Goal: Find contact information: Find contact information

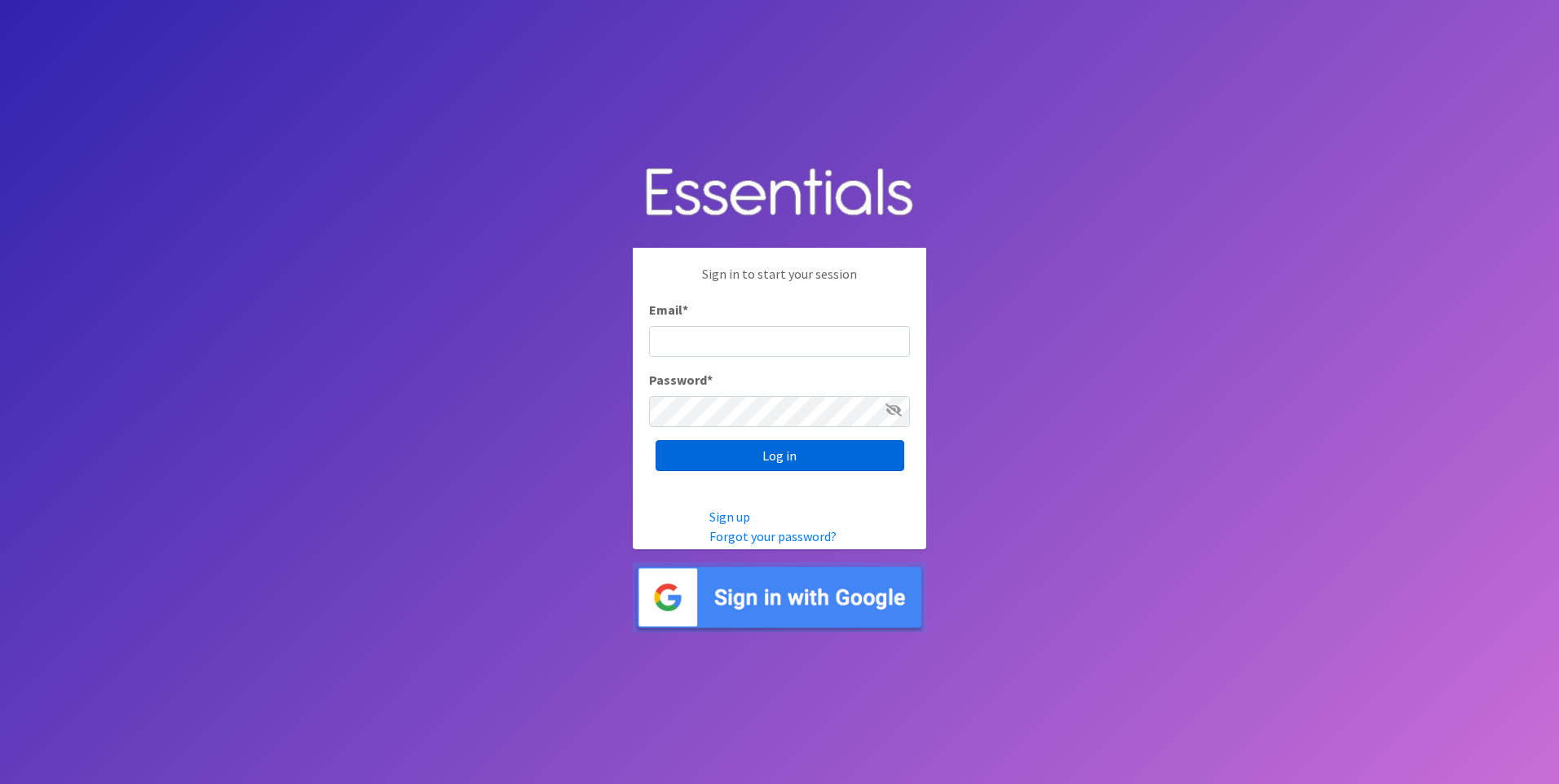
type input "service@periodokc.org"
click at [747, 459] on input "Log in" at bounding box center [780, 456] width 248 height 31
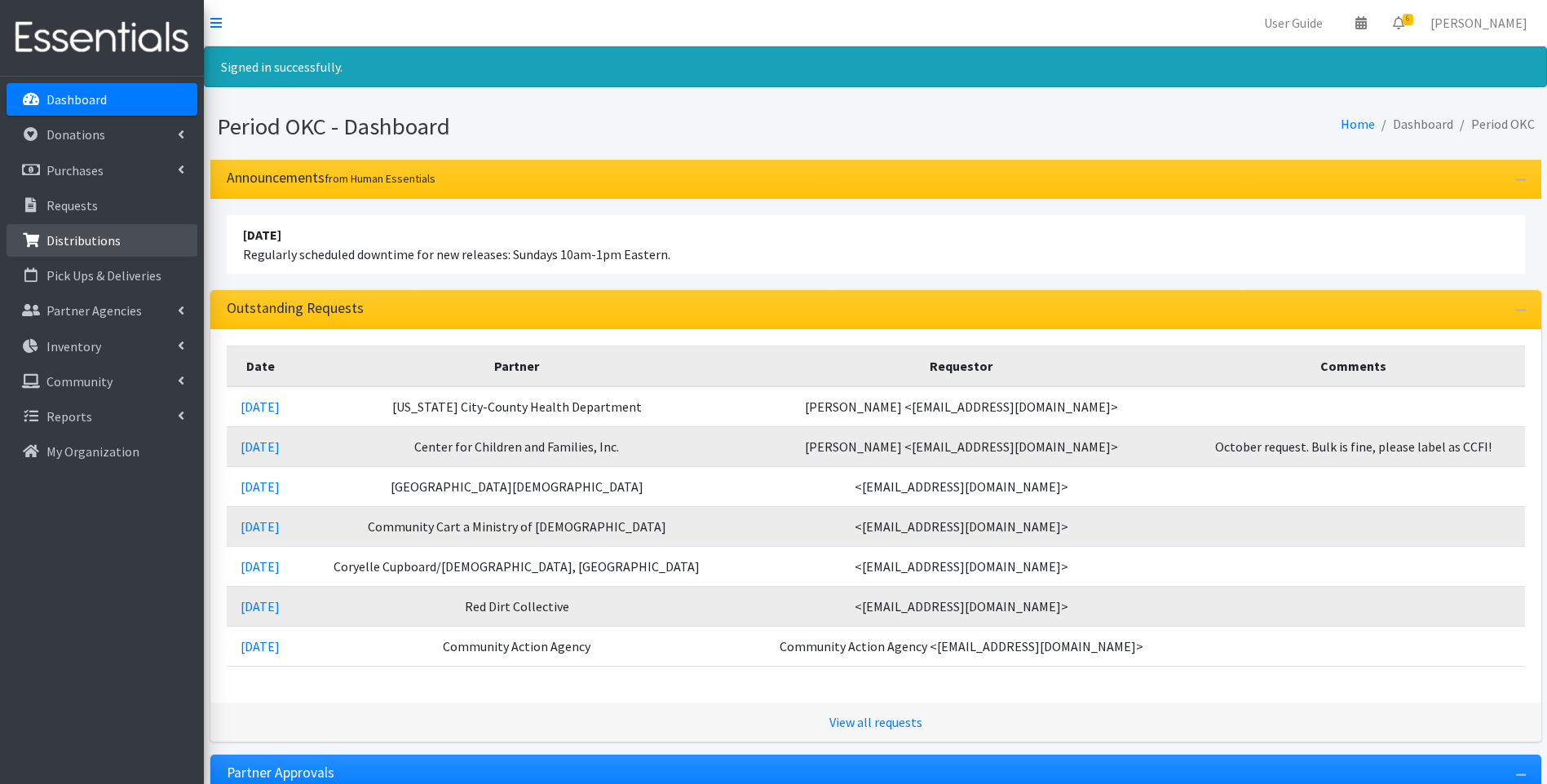
click at [77, 248] on link "Distributions" at bounding box center [102, 239] width 190 height 32
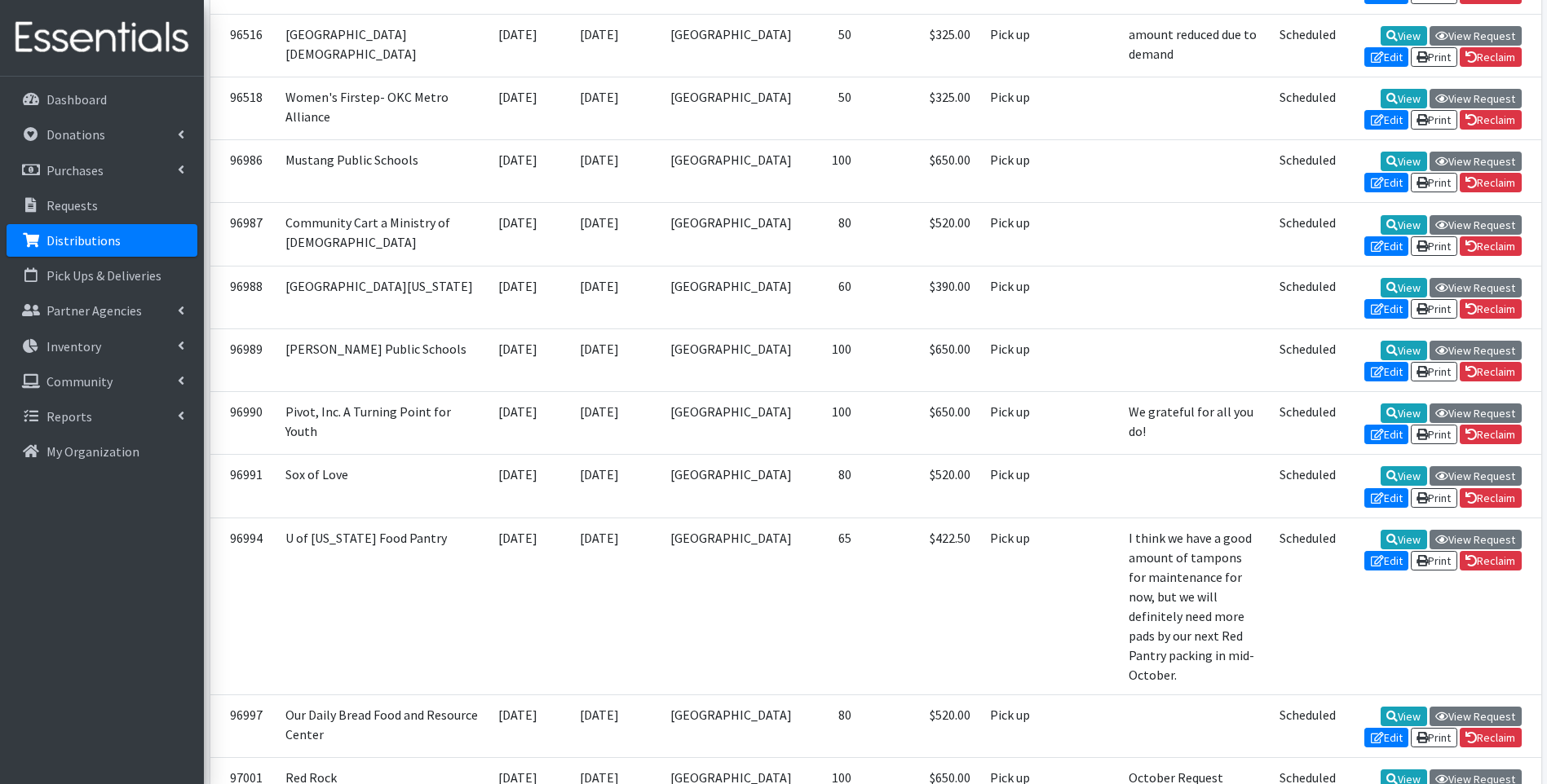
scroll to position [978, 0]
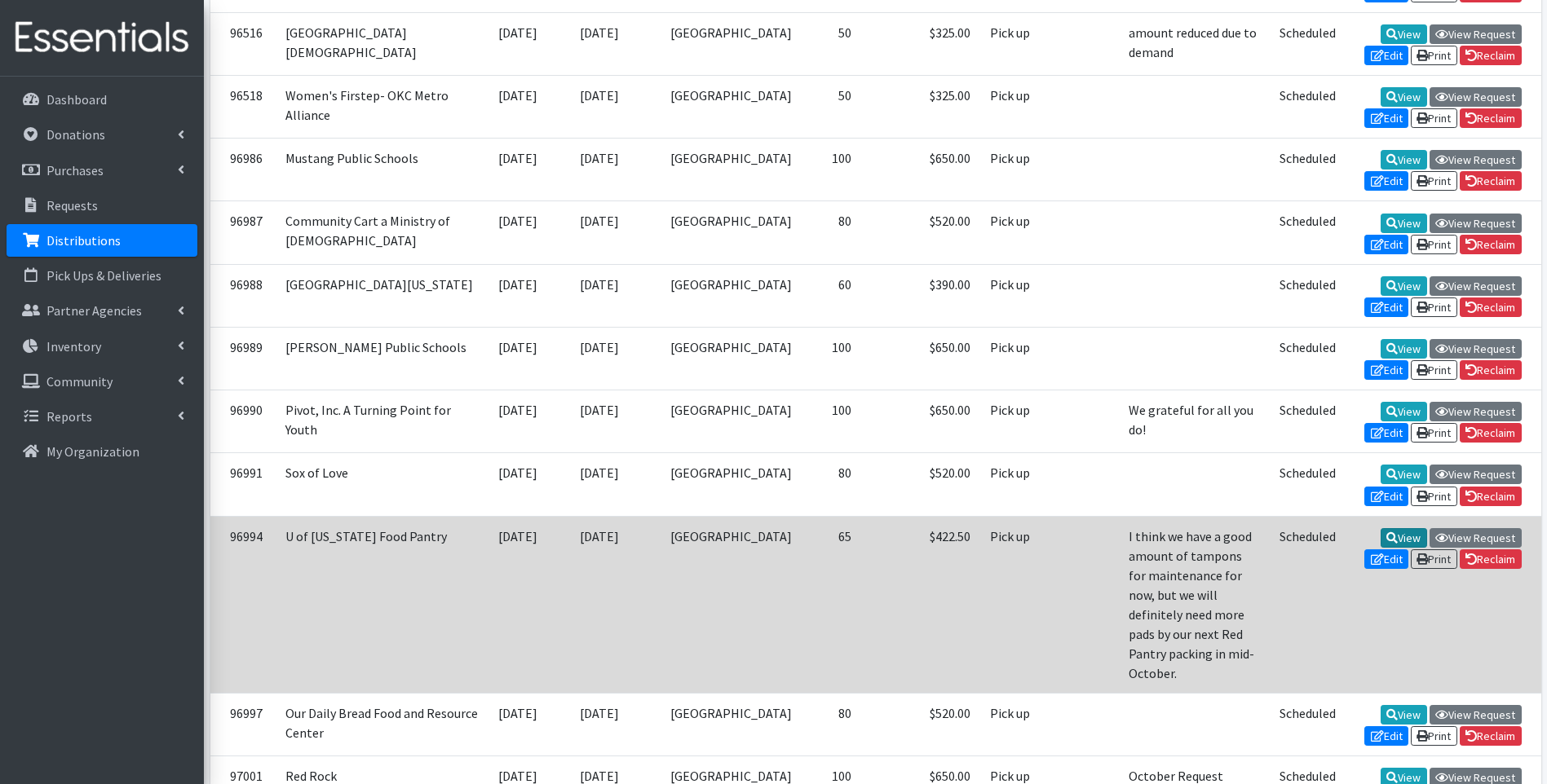
click at [1380, 548] on link "View" at bounding box center [1403, 538] width 46 height 20
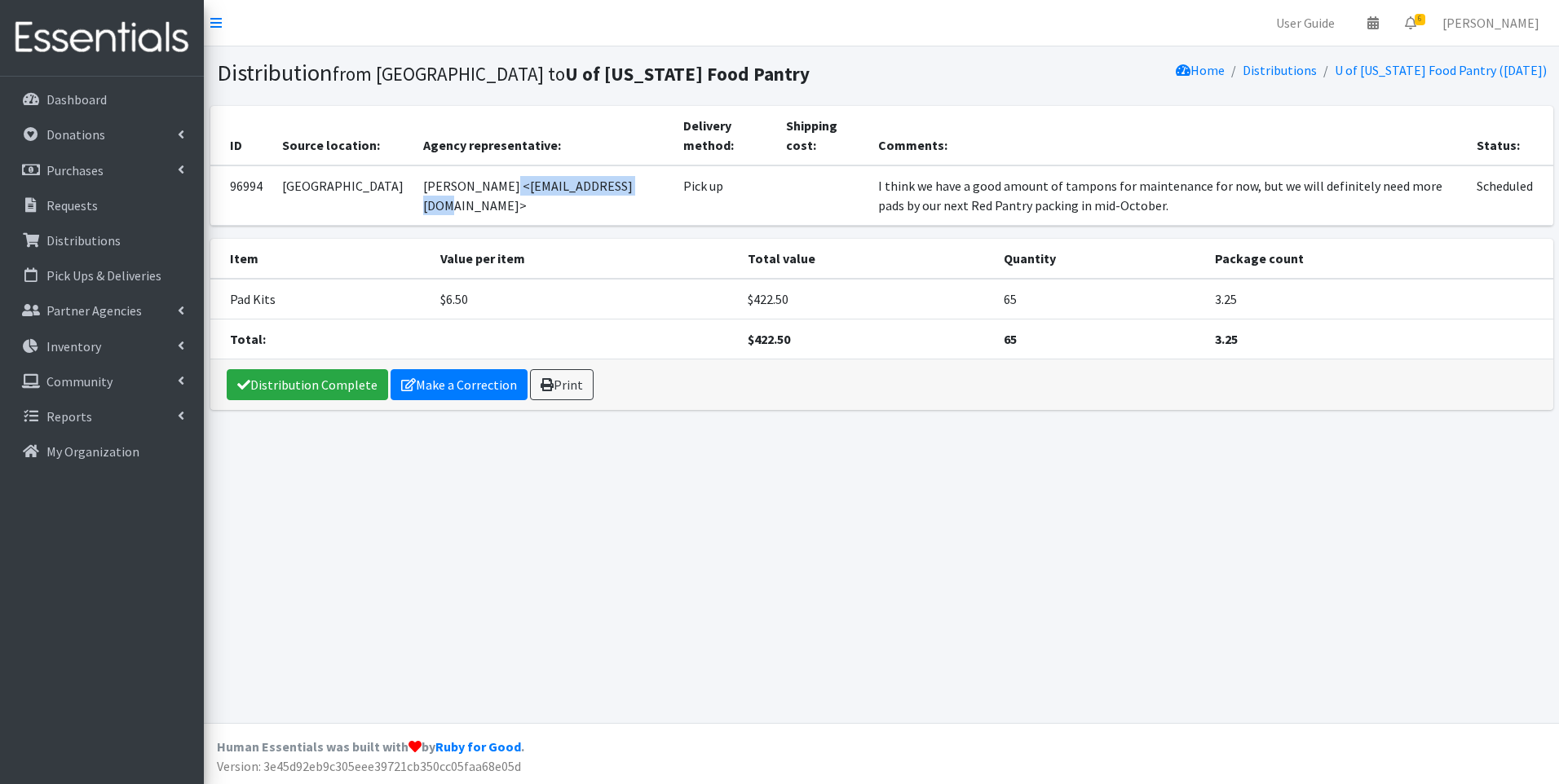
drag, startPoint x: 391, startPoint y: 204, endPoint x: 516, endPoint y: 207, distance: 125.0
click at [516, 207] on td "Jin Bohling <j.bohling02@gmail.com>" at bounding box center [544, 195] width 261 height 60
copy td "j.bohling02@gmail.com"
click at [92, 235] on p "Distributions" at bounding box center [83, 240] width 75 height 17
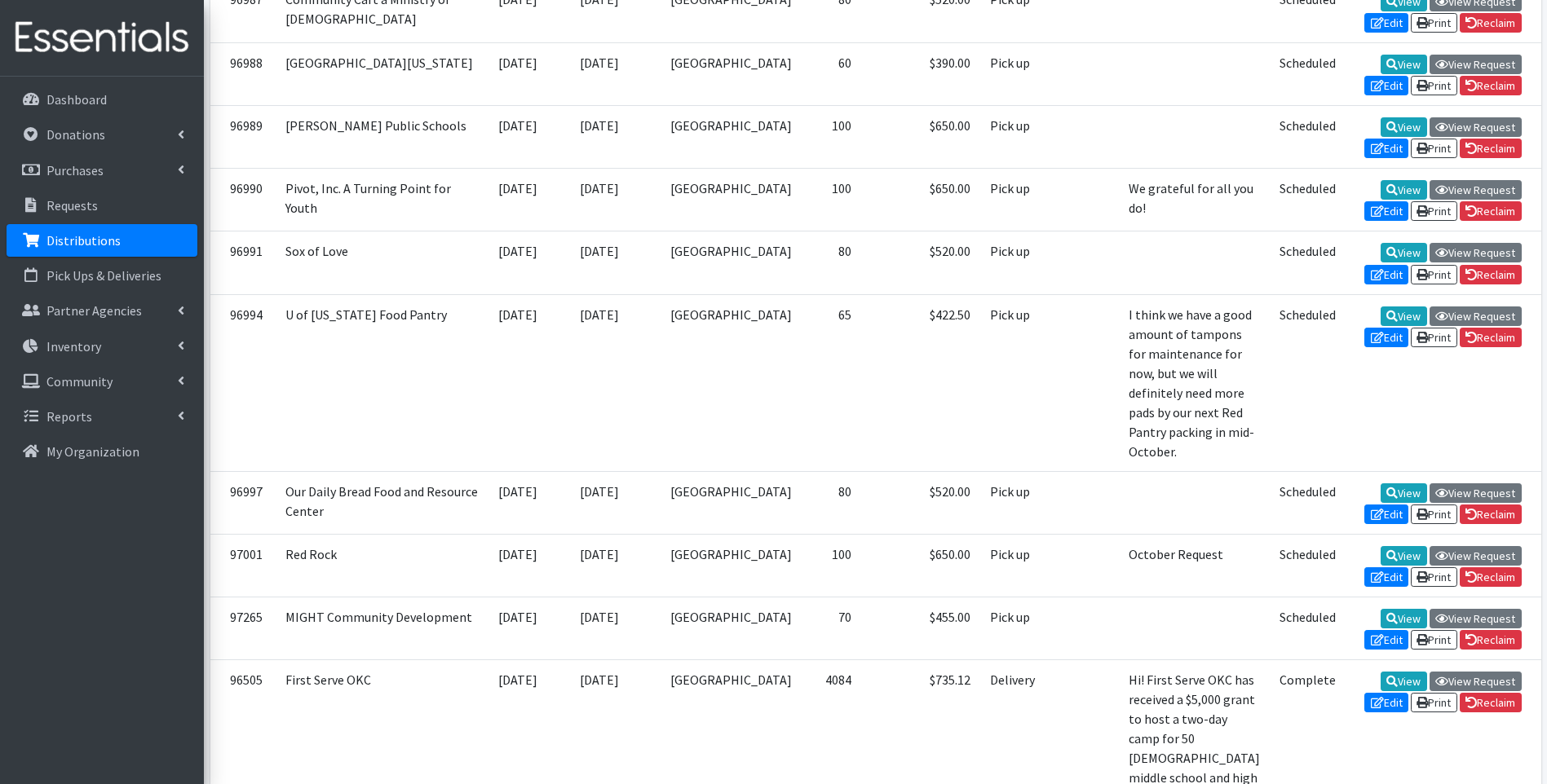
scroll to position [1223, 0]
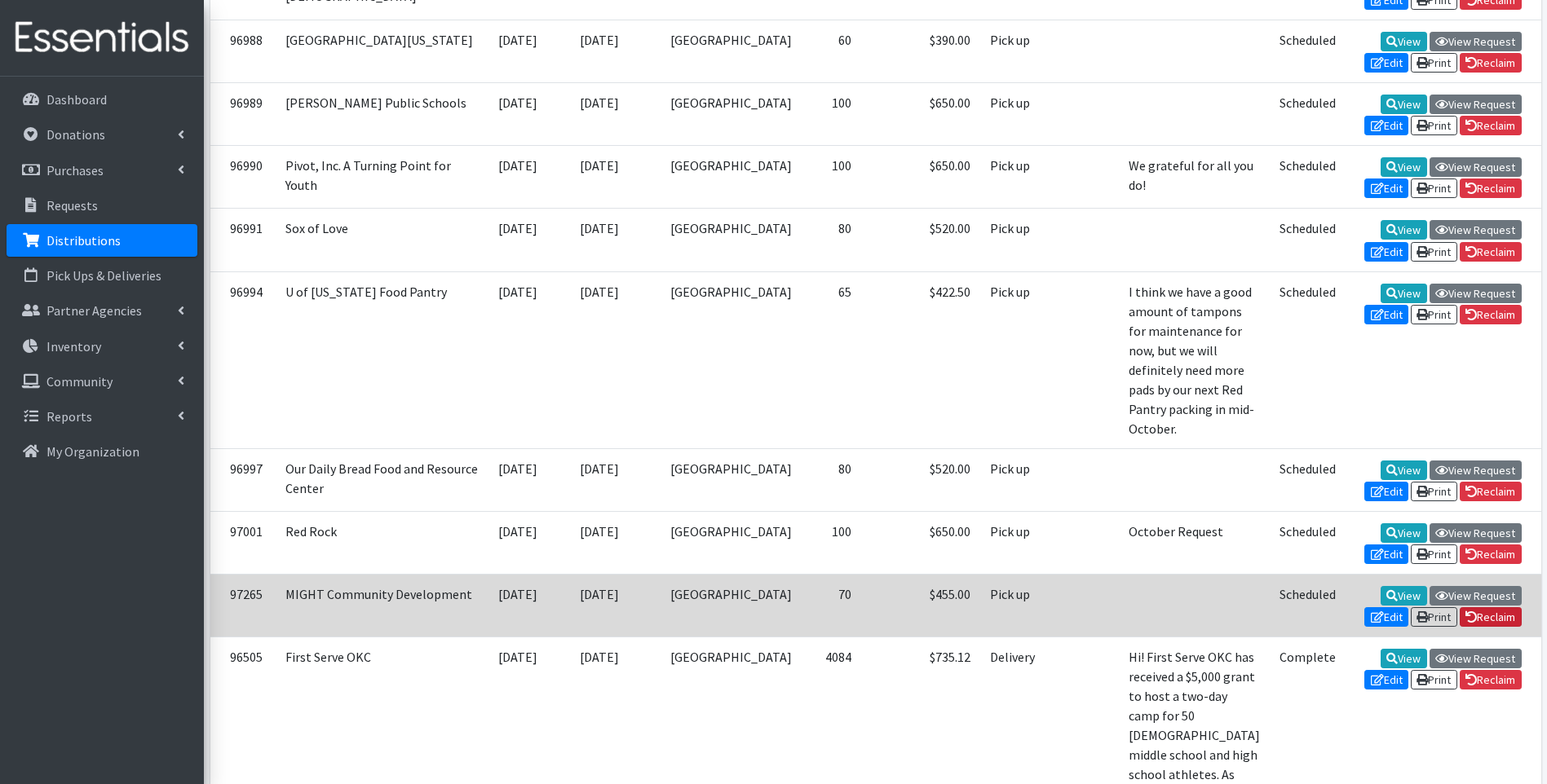
click at [1469, 611] on icon at bounding box center [1471, 617] width 12 height 12
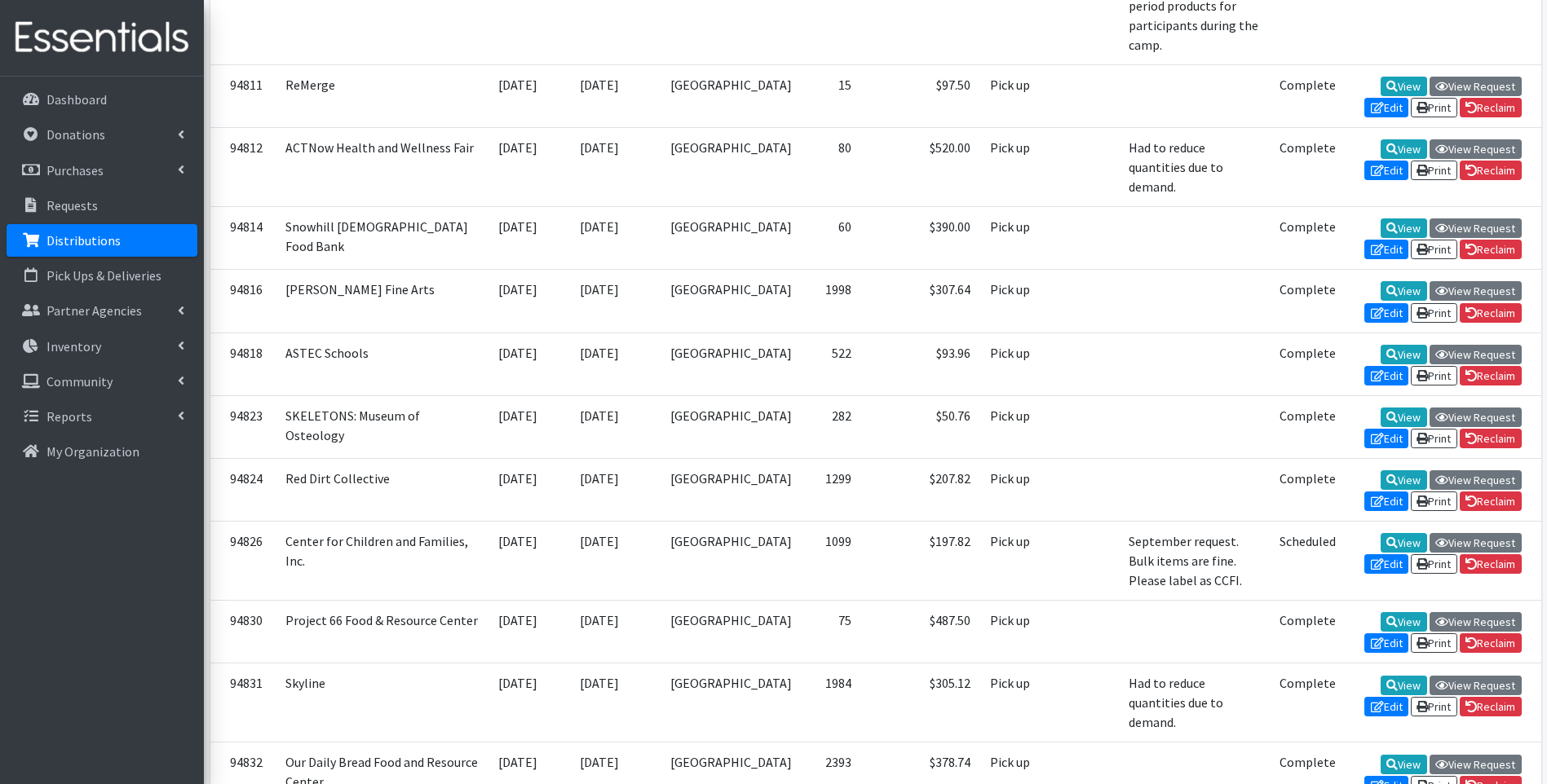
scroll to position [2201, 0]
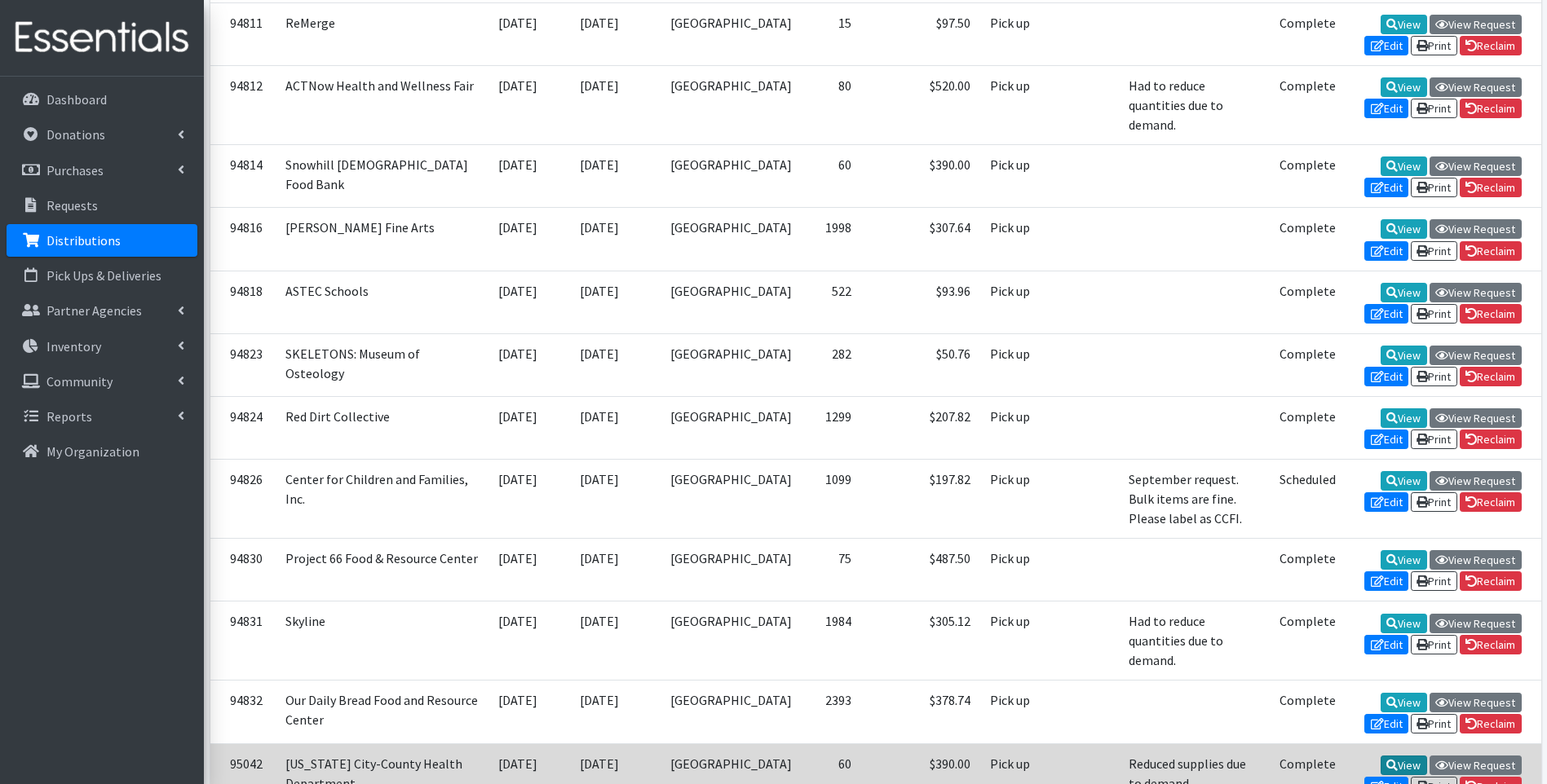
click at [1380, 756] on link "View" at bounding box center [1403, 765] width 46 height 20
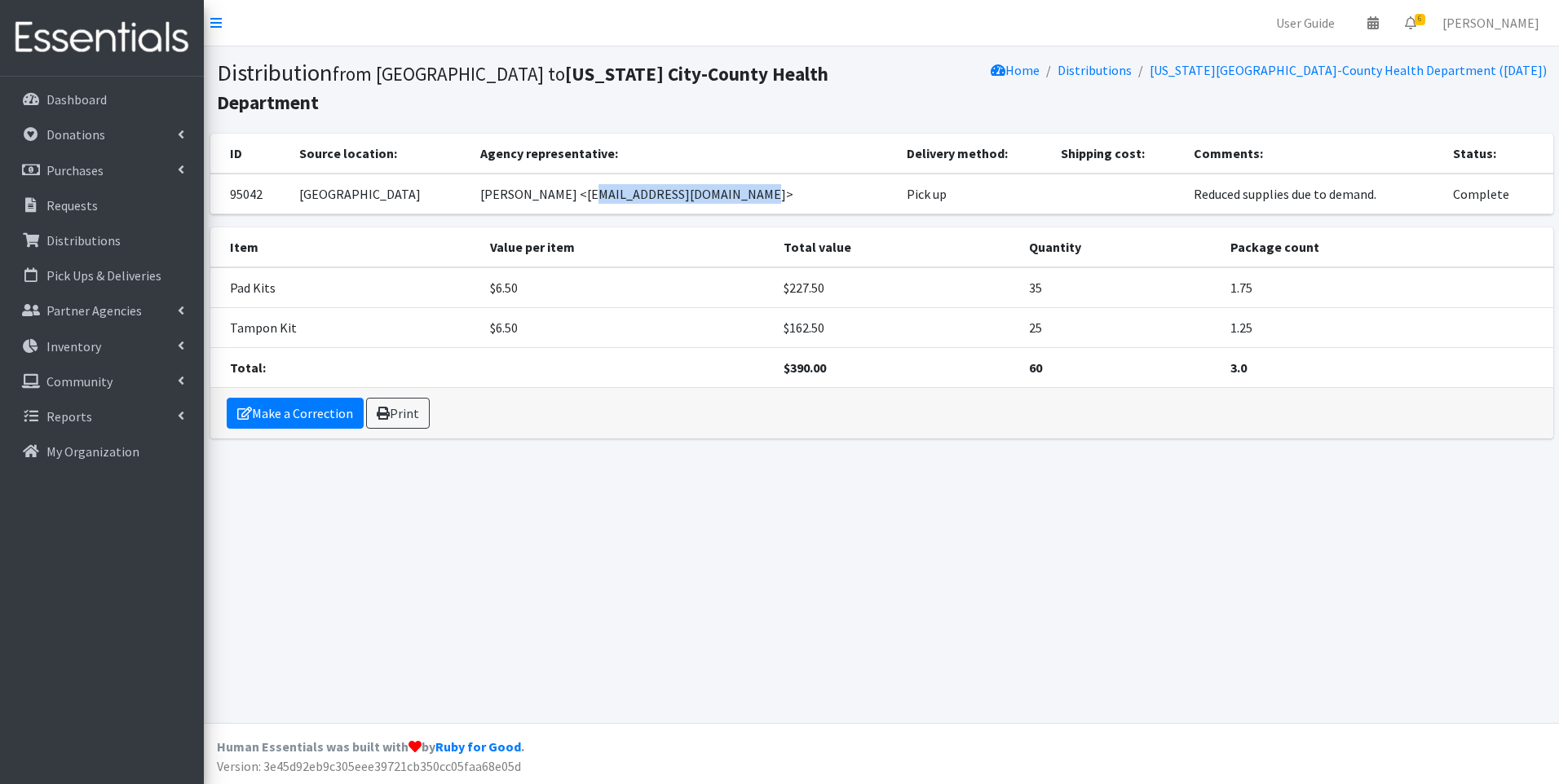
drag, startPoint x: 565, startPoint y: 168, endPoint x: 729, endPoint y: 168, distance: 164.0
click at [729, 174] on td "[PERSON_NAME] <[EMAIL_ADDRESS][DOMAIN_NAME]>" at bounding box center [683, 194] width 426 height 41
drag, startPoint x: 729, startPoint y: 168, endPoint x: 716, endPoint y: 171, distance: 13.3
copy td "monica_townsdin@occhd.org"
click at [85, 239] on p "Distributions" at bounding box center [83, 240] width 75 height 17
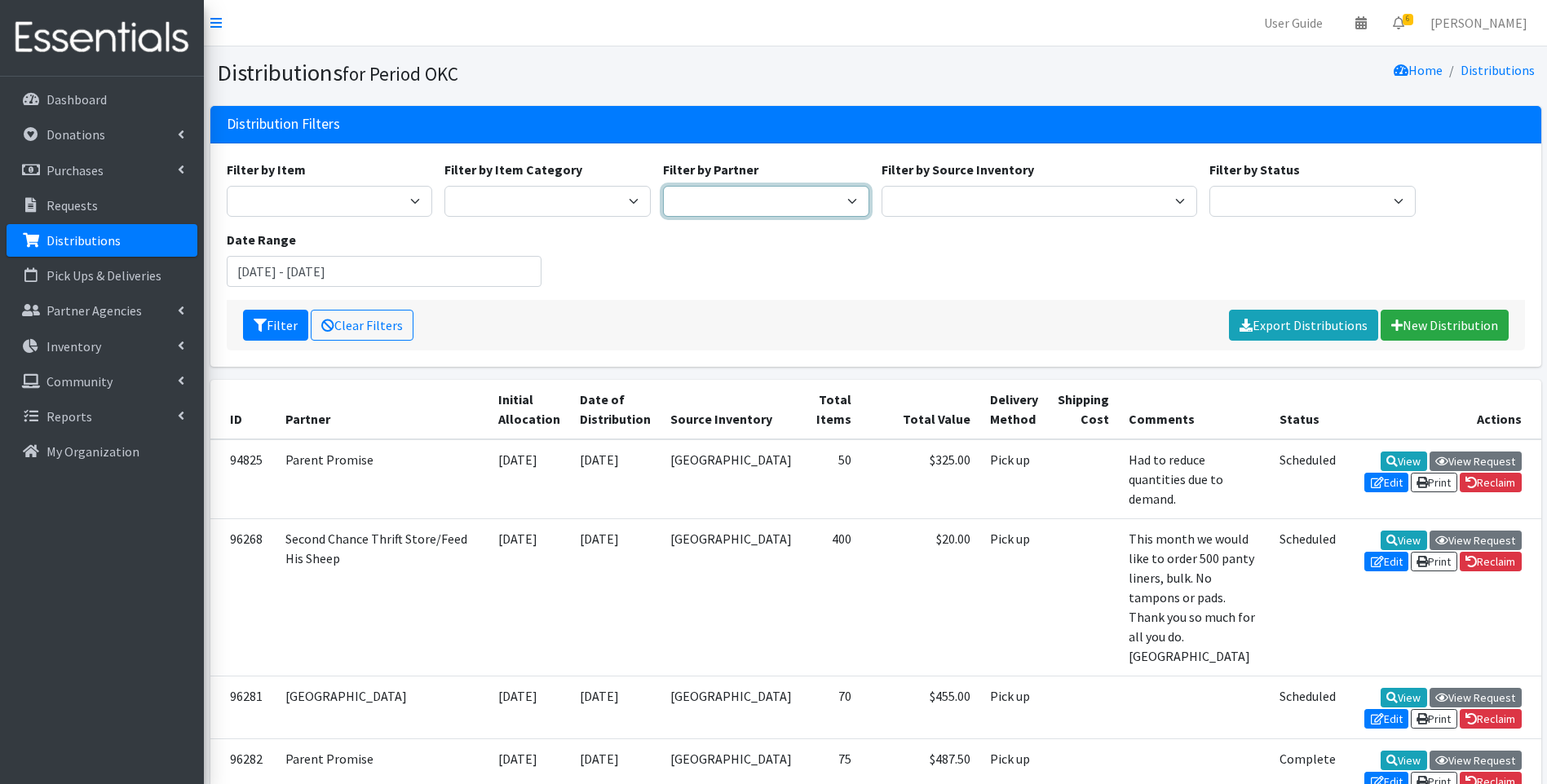
click at [761, 199] on select "ACTNow Health and Wellness Fair ASTEC Schools Bagz of luv Inc Bethesda CannaChu…" at bounding box center [766, 201] width 206 height 31
select select "5978"
click at [663, 185] on select "ACTNow Health and Wellness Fair ASTEC Schools Bagz of luv Inc Bethesda CannaChu…" at bounding box center [766, 201] width 206 height 31
click at [267, 325] on button "Filter" at bounding box center [276, 326] width 65 height 31
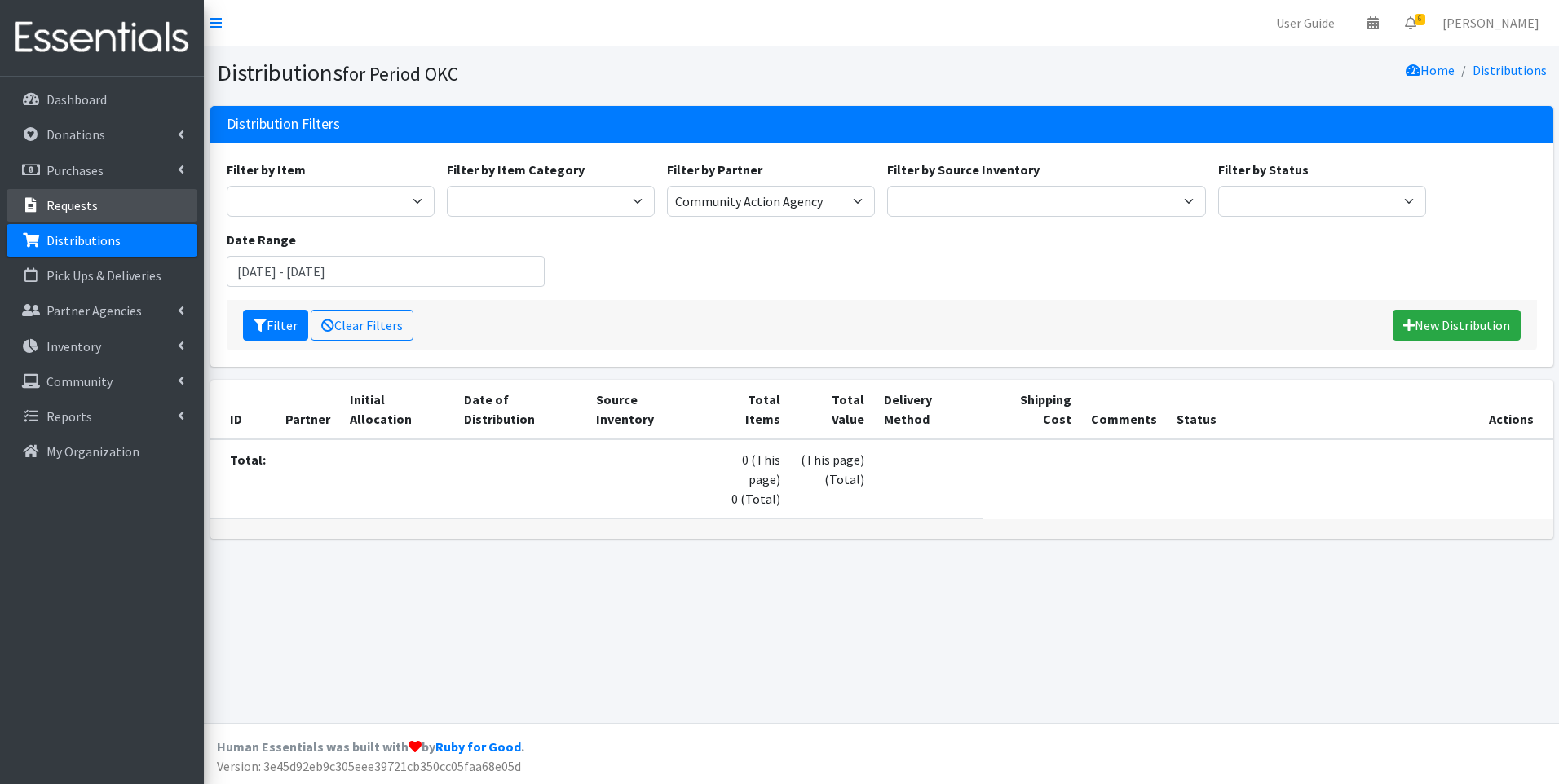
click at [130, 204] on link "Requests" at bounding box center [102, 205] width 190 height 32
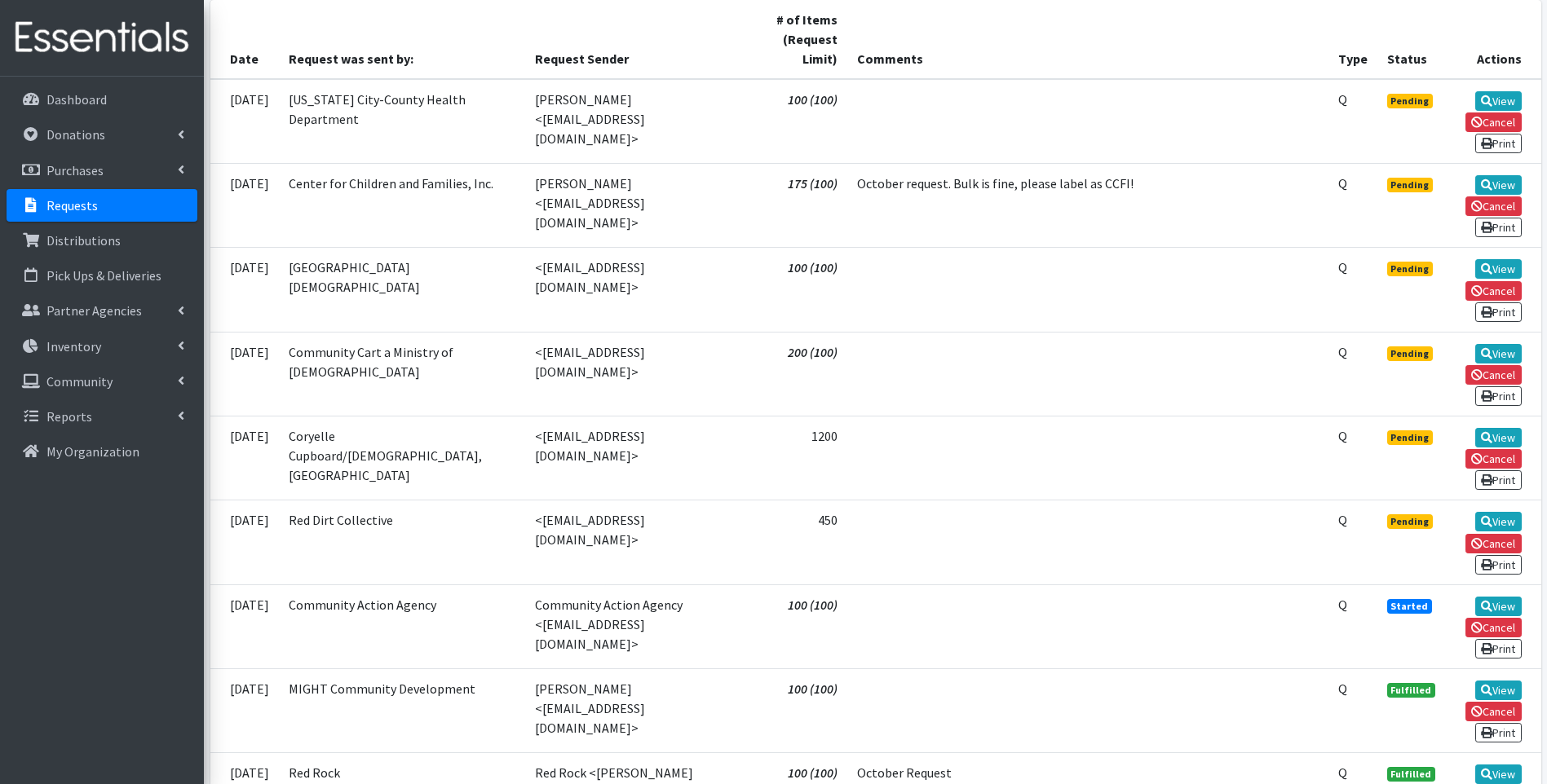
scroll to position [407, 0]
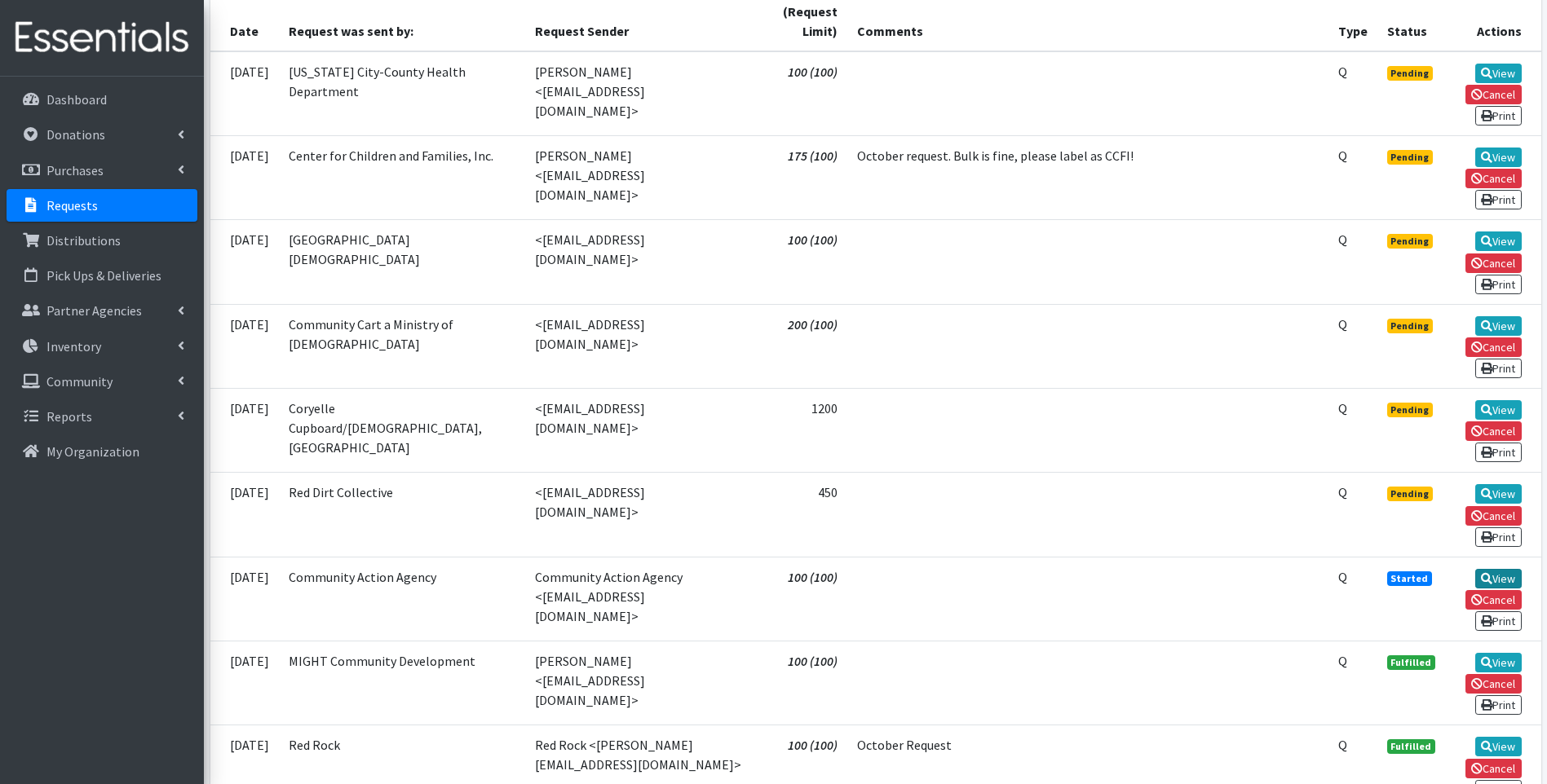
click at [1484, 575] on icon at bounding box center [1486, 579] width 12 height 12
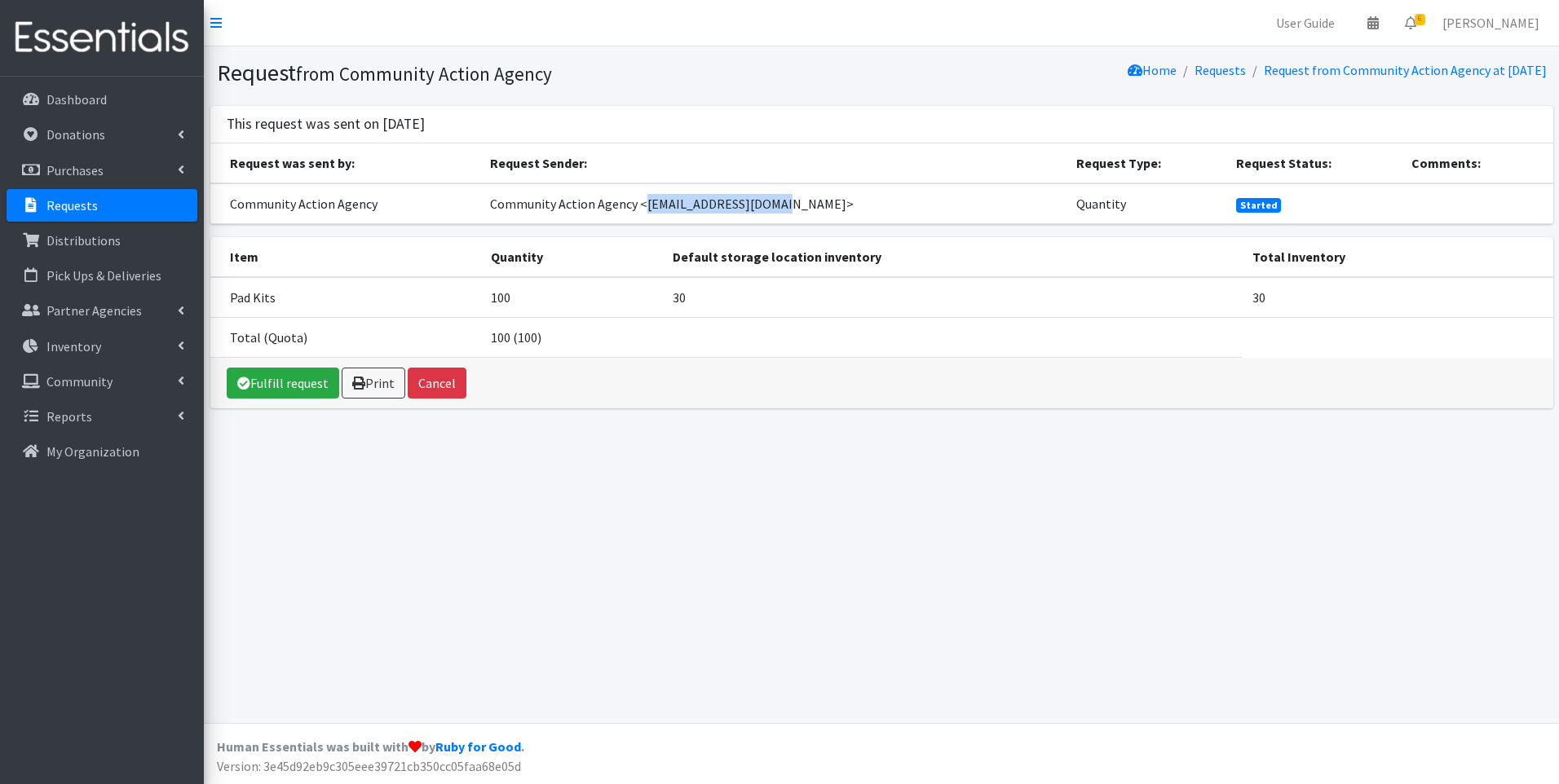
drag, startPoint x: 667, startPoint y: 204, endPoint x: 791, endPoint y: 205, distance: 124.0
click at [791, 205] on td "Community Action Agency <[EMAIL_ADDRESS][DOMAIN_NAME]>" at bounding box center [773, 204] width 586 height 41
copy td "lsalcedo@caaofokc.org"
